Goal: Information Seeking & Learning: Learn about a topic

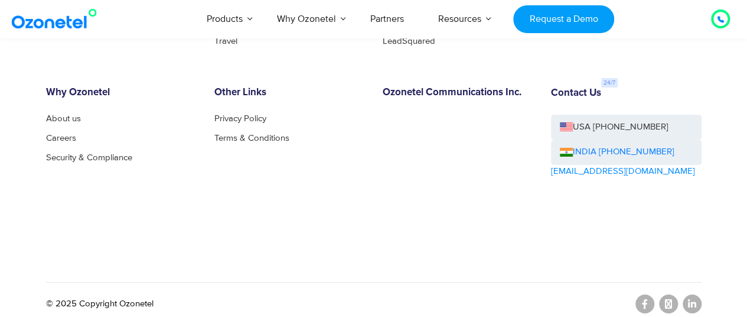
scroll to position [6465, 0]
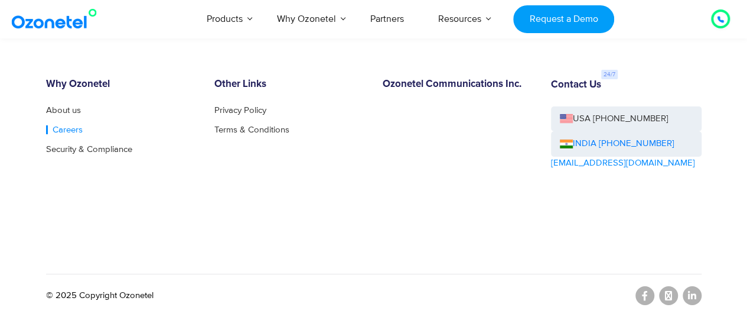
click at [64, 128] on link "Careers" at bounding box center [64, 129] width 37 height 9
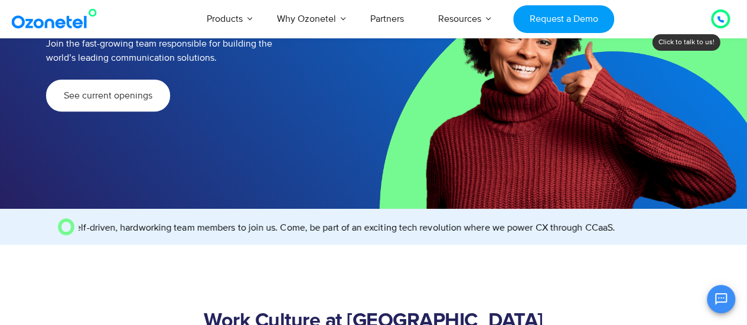
scroll to position [118, 0]
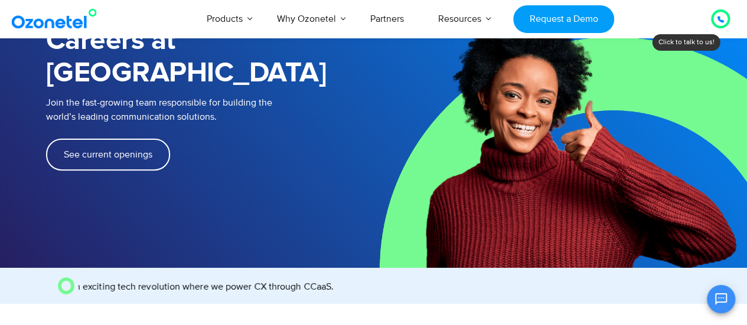
click at [106, 150] on span "See current openings" at bounding box center [108, 154] width 89 height 9
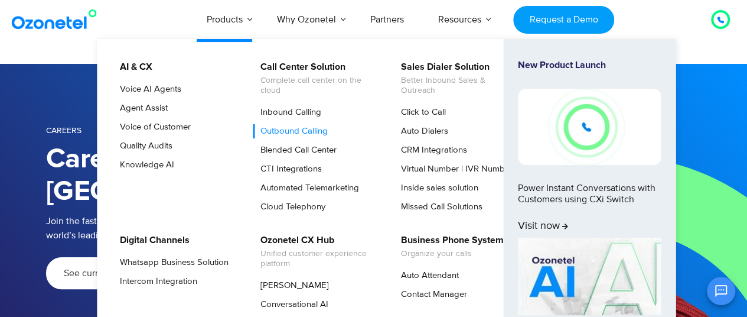
click at [295, 127] on link "Outbound Calling" at bounding box center [291, 131] width 77 height 14
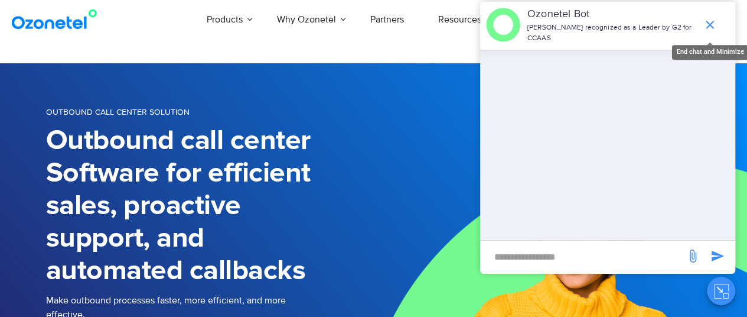
click at [712, 19] on icon "end chat or minimize" at bounding box center [710, 25] width 14 height 14
